Goal: Task Accomplishment & Management: Manage account settings

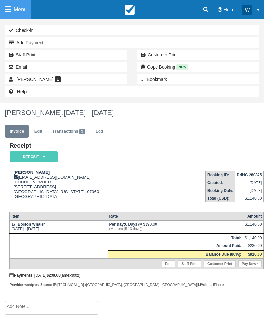
click at [7, 14] on link "Menu" at bounding box center [15, 9] width 31 height 19
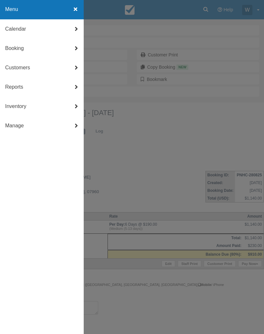
click at [13, 28] on link "Calendar" at bounding box center [42, 28] width 84 height 19
click at [9, 108] on link "Day" at bounding box center [42, 106] width 84 height 19
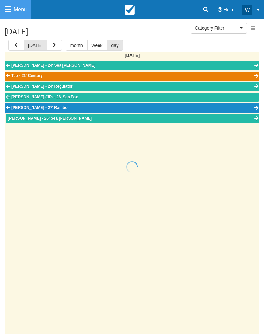
select select
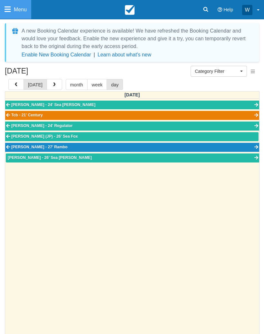
click at [79, 154] on link "Pierre Larose - 26’ Sea Hunt" at bounding box center [133, 157] width 254 height 9
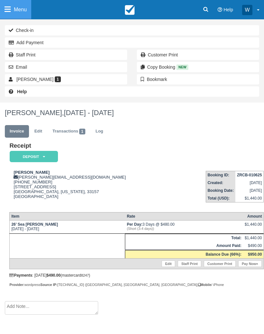
click at [9, 14] on link "Menu" at bounding box center [15, 9] width 31 height 19
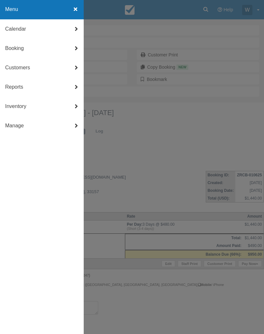
click at [14, 29] on link "Calendar" at bounding box center [42, 28] width 84 height 19
click at [4, 113] on link "Day" at bounding box center [42, 106] width 84 height 19
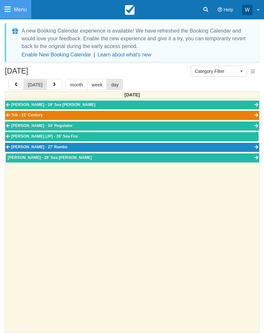
select select
click at [54, 90] on button "button" at bounding box center [54, 84] width 15 height 11
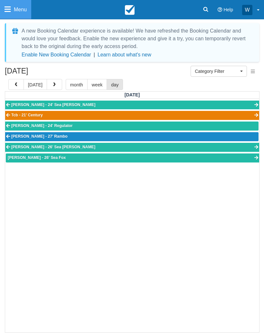
click at [52, 85] on span "button" at bounding box center [54, 85] width 5 height 5
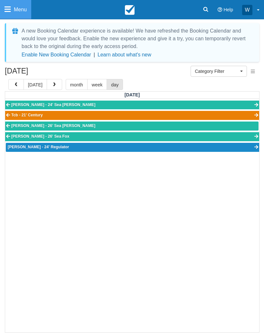
click at [15, 87] on span "button" at bounding box center [16, 85] width 5 height 5
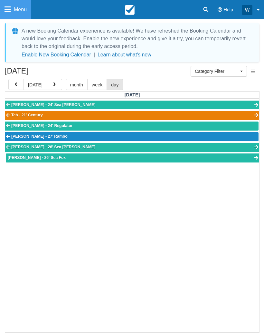
click at [92, 153] on link "JJ Rupp - 26' Sea Fox" at bounding box center [133, 157] width 254 height 9
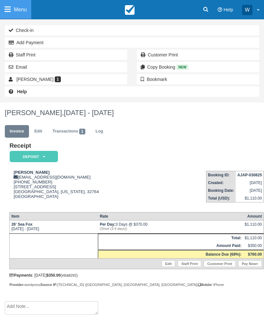
click at [8, 13] on icon at bounding box center [8, 9] width 6 height 7
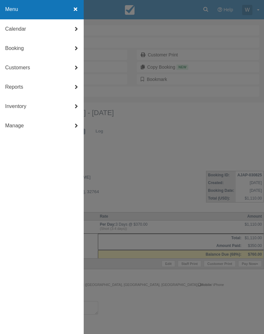
click at [14, 28] on link "Calendar" at bounding box center [42, 28] width 84 height 19
click at [14, 105] on link "Day" at bounding box center [42, 106] width 84 height 19
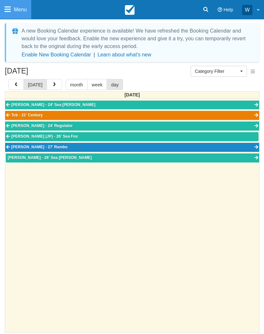
select select
